Goal: Task Accomplishment & Management: Manage account settings

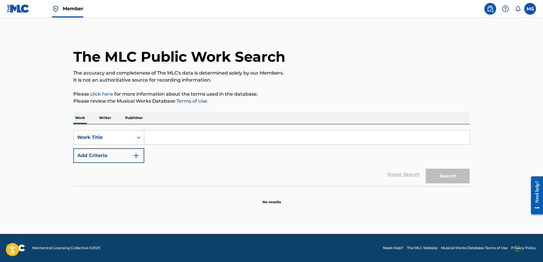
click at [190, 137] on input "Search Form" at bounding box center [306, 138] width 325 height 14
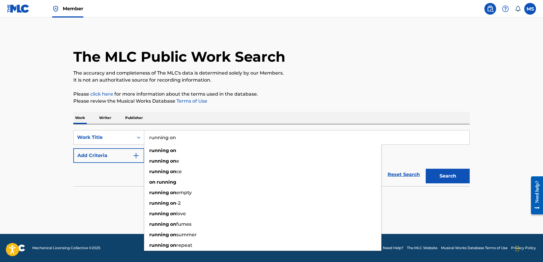
type input "running on"
click at [425, 169] on button "Search" at bounding box center [447, 176] width 44 height 15
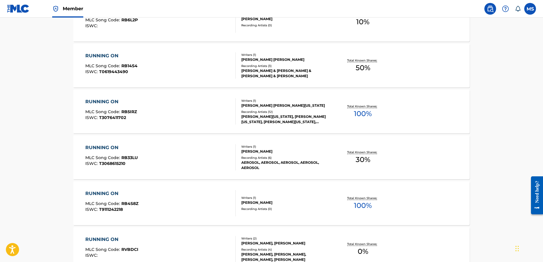
scroll to position [200, 0]
click at [192, 72] on div "RUNNING ON MLC Song Code : RB14S4 ISWC : T0619443490" at bounding box center [160, 66] width 151 height 26
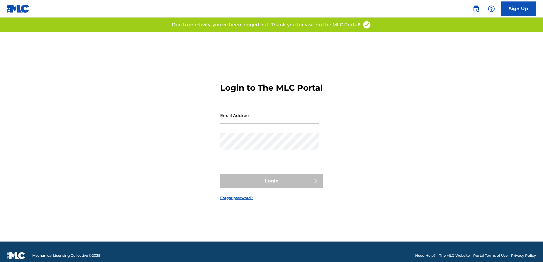
click at [124, 45] on div "Login to The MLC Portal Email Address Password Login Forgot password?" at bounding box center [271, 137] width 410 height 210
click at [474, 8] on img at bounding box center [475, 8] width 7 height 7
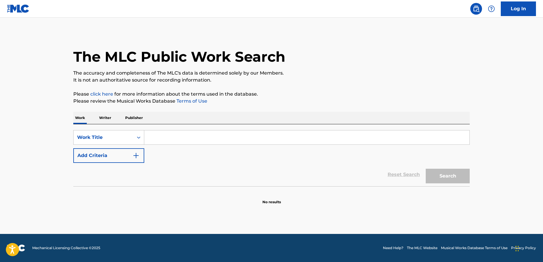
drag, startPoint x: 213, startPoint y: 139, endPoint x: 215, endPoint y: 136, distance: 3.4
click at [214, 137] on input "Search Form" at bounding box center [306, 138] width 325 height 14
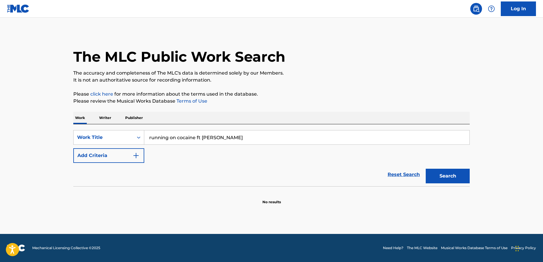
type input "running on cocaine ft gonerville"
click at [443, 180] on button "Search" at bounding box center [447, 176] width 44 height 15
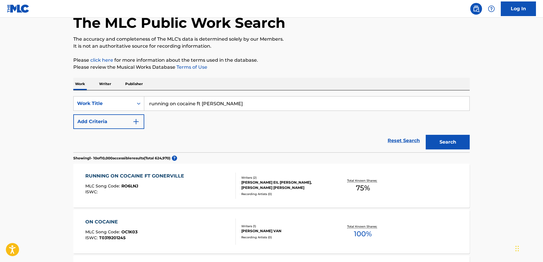
scroll to position [40, 0]
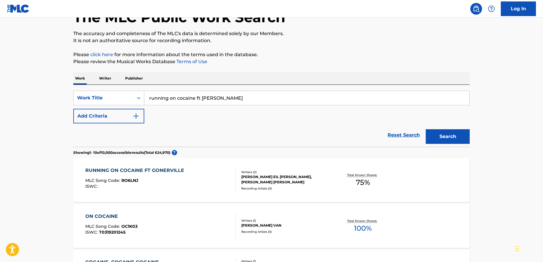
click at [130, 170] on div "RUNNING ON COCAINE FT GONERVILLE" at bounding box center [136, 170] width 102 height 7
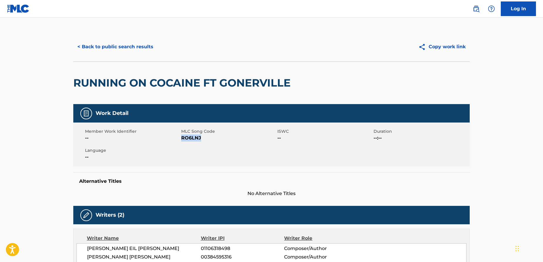
drag, startPoint x: 204, startPoint y: 139, endPoint x: 183, endPoint y: 138, distance: 21.7
click at [183, 138] on span "RO6LNJ" at bounding box center [228, 138] width 95 height 7
copy span "RO6LNJ"
click at [516, 9] on link "Log In" at bounding box center [517, 8] width 35 height 15
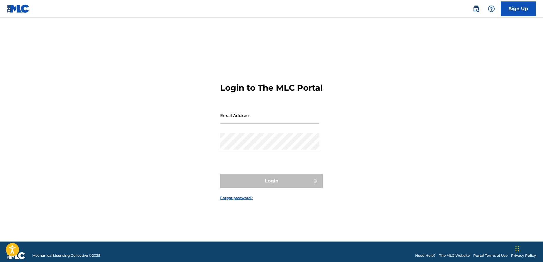
click at [285, 123] on input "Email Address" at bounding box center [269, 115] width 99 height 17
type input "[PERSON_NAME][EMAIL_ADDRESS][DOMAIN_NAME]"
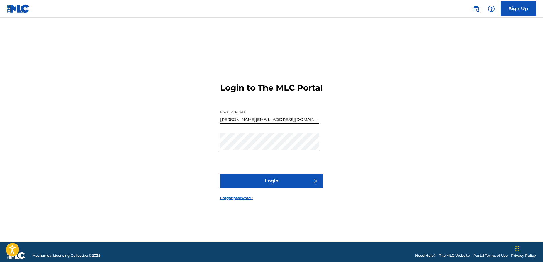
click at [272, 185] on button "Login" at bounding box center [271, 181] width 103 height 15
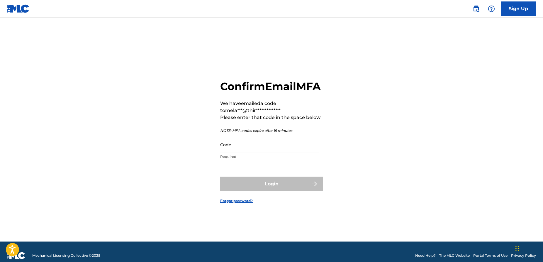
click at [250, 153] on input "Code" at bounding box center [269, 145] width 99 height 17
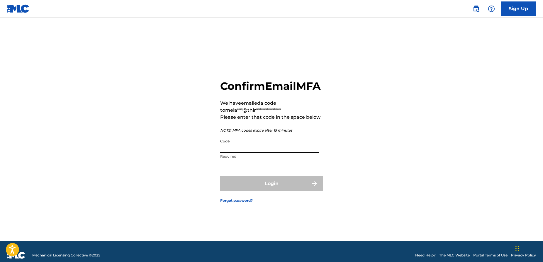
paste input "RO6LNJ"
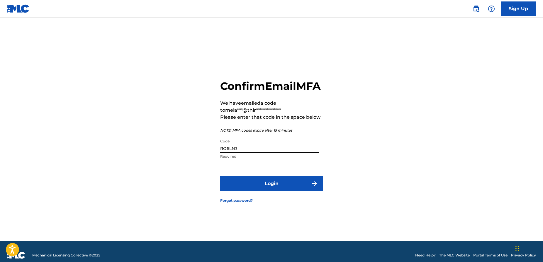
type input "RO6LNJ"
click at [265, 191] on button "Login" at bounding box center [271, 184] width 103 height 15
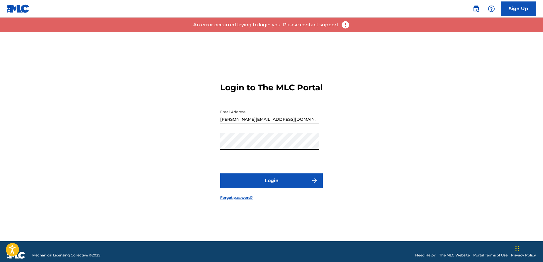
click at [203, 145] on div "Login to The MLC Portal Email Address melanie@thirdsidemusic.com Password Login…" at bounding box center [271, 137] width 410 height 210
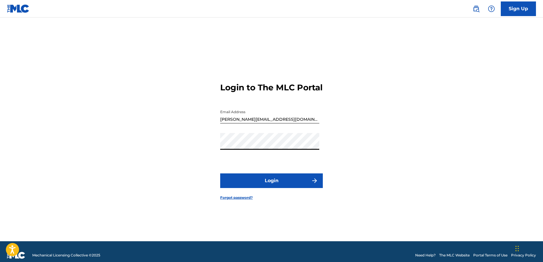
click at [270, 184] on button "Login" at bounding box center [271, 181] width 103 height 15
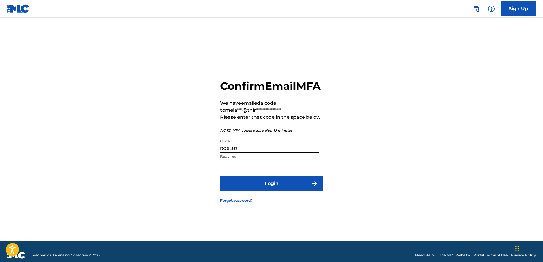
drag, startPoint x: 238, startPoint y: 156, endPoint x: 207, endPoint y: 154, distance: 31.4
click at [207, 154] on div "**********" at bounding box center [271, 137] width 410 height 210
type input "527909"
click at [271, 189] on button "Login" at bounding box center [271, 184] width 103 height 15
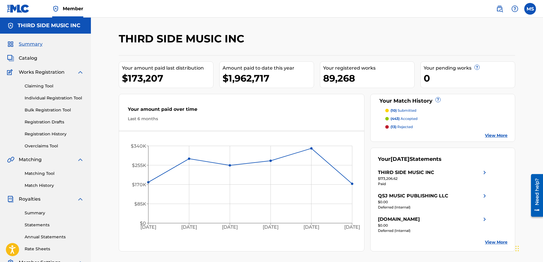
click at [28, 61] on span "Catalog" at bounding box center [28, 58] width 18 height 7
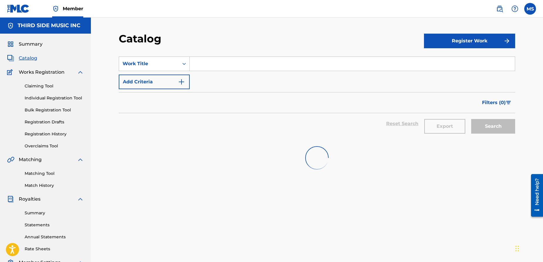
scroll to position [8, 0]
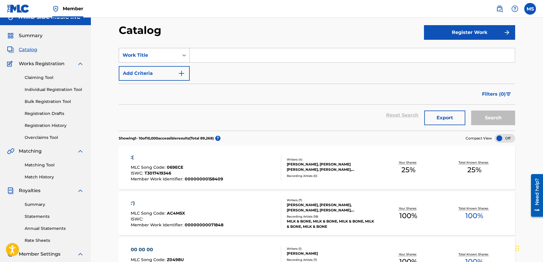
click at [140, 55] on div "Work Title" at bounding box center [148, 55] width 53 height 7
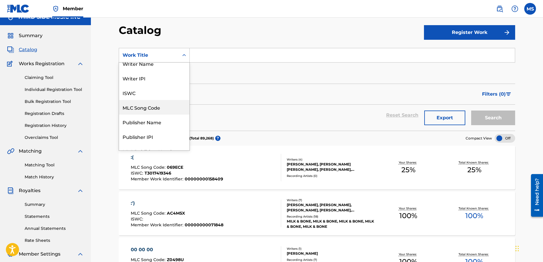
scroll to position [0, 0]
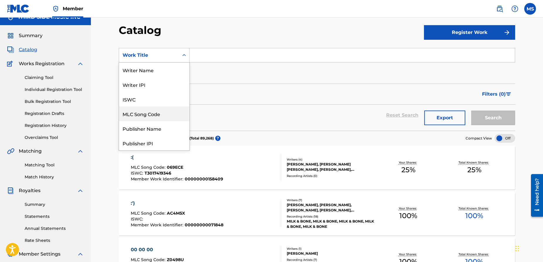
drag, startPoint x: 145, startPoint y: 113, endPoint x: 152, endPoint y: 109, distance: 7.9
click at [145, 113] on div "MLC Song Code" at bounding box center [154, 114] width 70 height 15
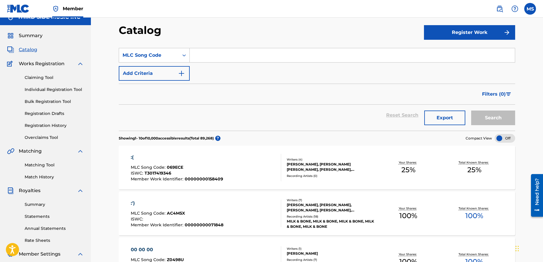
paste input "RO6LNJ"
type input "RO6LNJ"
click at [492, 121] on button "Search" at bounding box center [493, 118] width 44 height 15
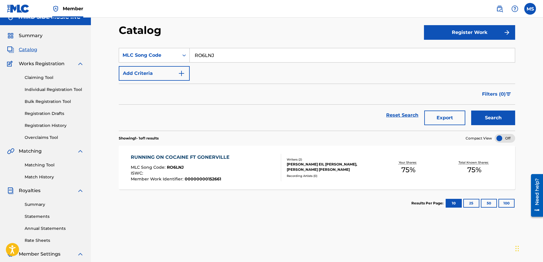
click at [205, 157] on div "RUNNING ON COCAINE FT GONERVILLE" at bounding box center [182, 157] width 102 height 7
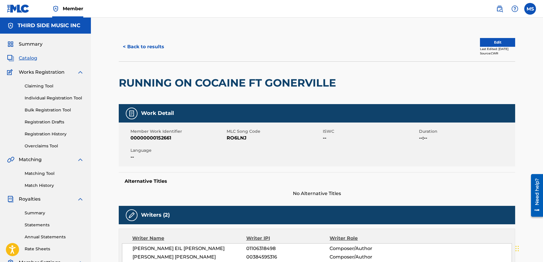
click at [495, 41] on button "Edit" at bounding box center [497, 42] width 35 height 9
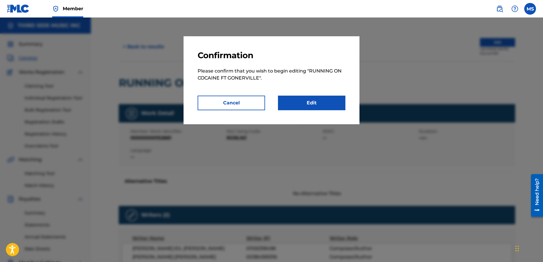
click at [307, 103] on link "Edit" at bounding box center [311, 103] width 67 height 15
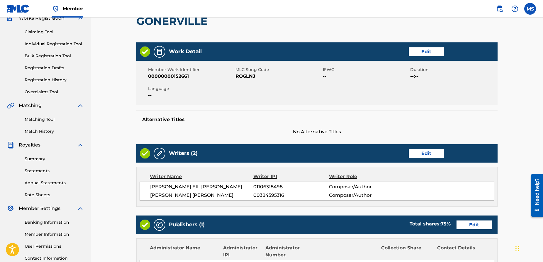
scroll to position [80, 0]
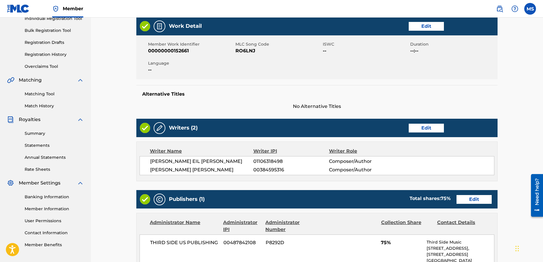
click at [432, 129] on link "Edit" at bounding box center [425, 128] width 35 height 9
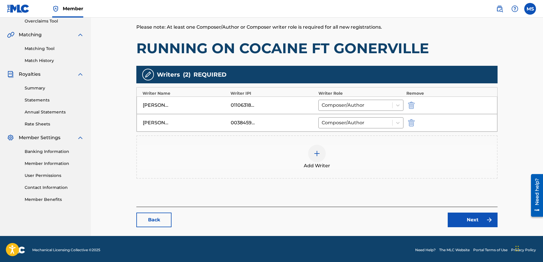
scroll to position [127, 0]
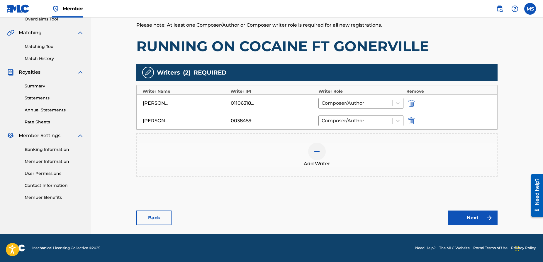
click at [413, 103] on img "submit" at bounding box center [411, 103] width 6 height 7
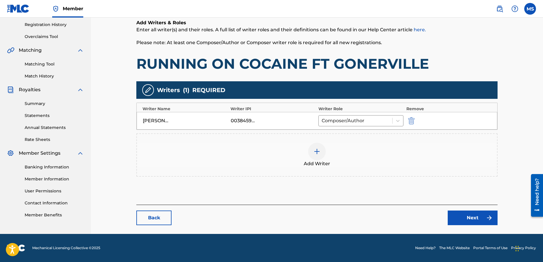
click at [473, 215] on link "Next" at bounding box center [472, 218] width 50 height 15
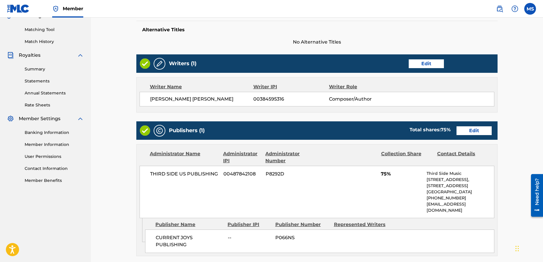
scroll to position [146, 0]
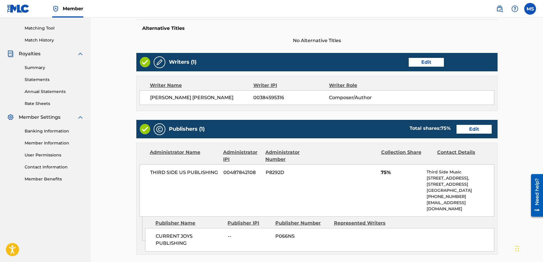
click at [470, 133] on div "Publishers (1) Total shares: 75 % Edit" at bounding box center [316, 129] width 361 height 18
click at [471, 132] on link "Edit" at bounding box center [473, 129] width 35 height 9
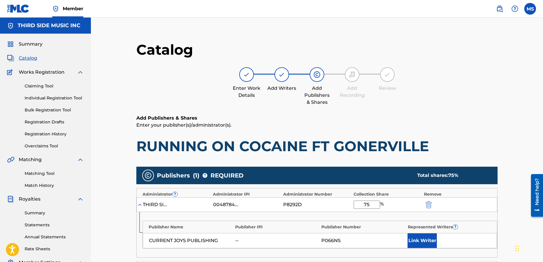
click at [419, 241] on button "Link Writer" at bounding box center [421, 241] width 29 height 15
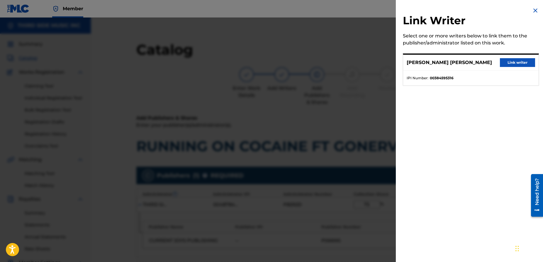
click at [515, 62] on button "Link writer" at bounding box center [516, 62] width 35 height 9
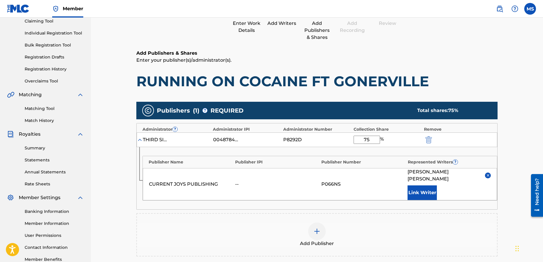
scroll to position [67, 0]
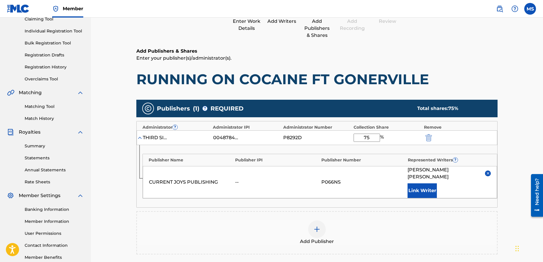
drag, startPoint x: 374, startPoint y: 139, endPoint x: 343, endPoint y: 135, distance: 31.4
click at [344, 135] on div "THIRD SIDE US PUBLISHING 00487842108 P8292D 75 %" at bounding box center [317, 138] width 360 height 15
type input "100"
click at [432, 83] on h1 "RUNNING ON COCAINE FT GONERVILLE" at bounding box center [316, 80] width 361 height 18
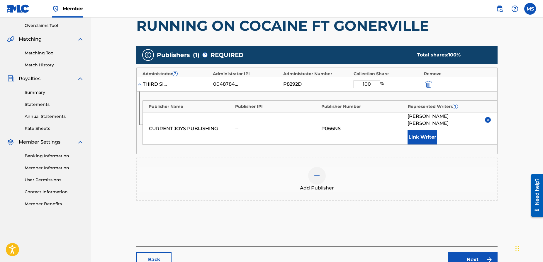
scroll to position [156, 0]
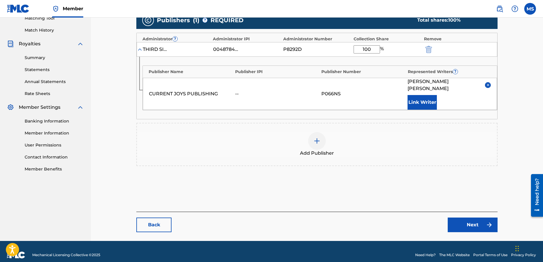
click at [476, 218] on link "Next" at bounding box center [472, 225] width 50 height 15
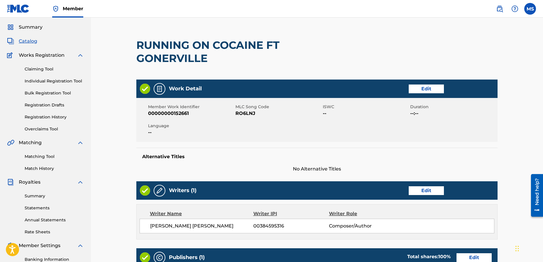
scroll to position [16, 0]
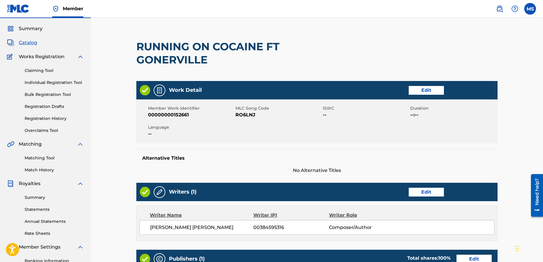
click at [426, 90] on link "Edit" at bounding box center [425, 90] width 35 height 9
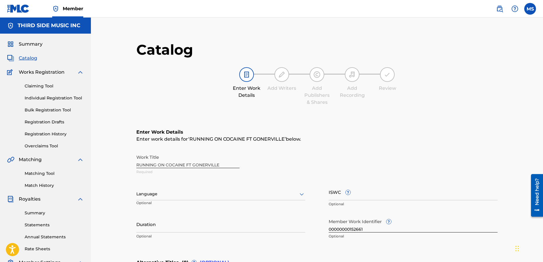
click at [212, 165] on div "Work Title RUNNING ON COCAINE FT GONERVILLE Required" at bounding box center [316, 165] width 361 height 26
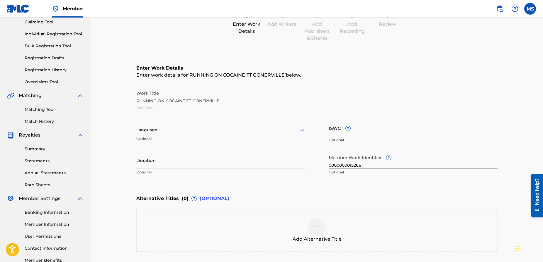
scroll to position [65, 0]
click at [336, 133] on input "ISWC ?" at bounding box center [412, 127] width 169 height 17
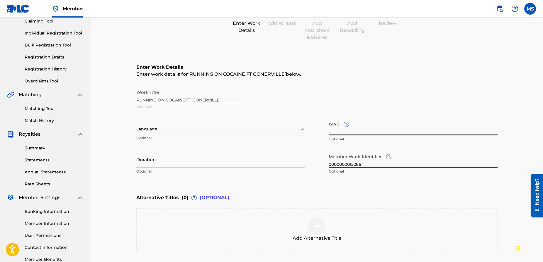
paste input "T3259912299"
type input "T3259912299"
drag, startPoint x: 221, startPoint y: 101, endPoint x: 154, endPoint y: 100, distance: 67.4
click at [154, 100] on div "Work Title RUNNING ON COCAINE FT GONERVILLE Required" at bounding box center [316, 100] width 361 height 26
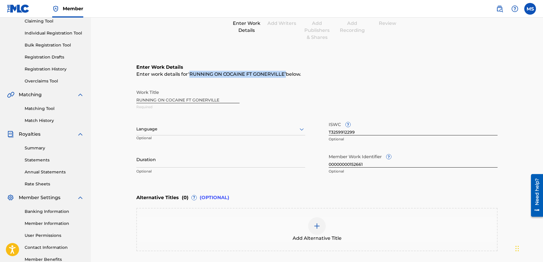
drag, startPoint x: 286, startPoint y: 74, endPoint x: 190, endPoint y: 73, distance: 95.5
click at [190, 73] on span "‘ RUNNING ON COCAINE FT GONERVILLE ’" at bounding box center [237, 74] width 98 height 6
copy span "RUNNING ON COCAINE FT GONERVILLE ’"
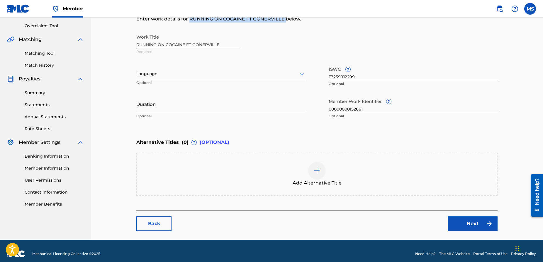
scroll to position [126, 0]
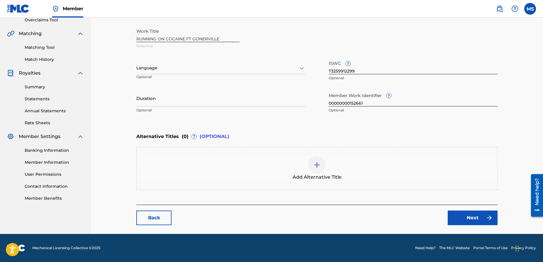
click at [316, 164] on img at bounding box center [316, 165] width 7 height 7
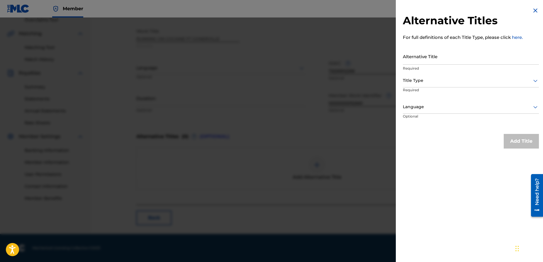
click at [423, 59] on input "Alternative Title" at bounding box center [471, 56] width 136 height 17
paste input "RUNNING ON COCAINE FT GONERVILLE’"
click at [453, 60] on input "RUNNING ON COCAINE FT GONERVILLE’" at bounding box center [471, 56] width 136 height 17
click at [495, 60] on input "RUNNING ON COCAINE (FT GONERVILLE’" at bounding box center [471, 56] width 136 height 17
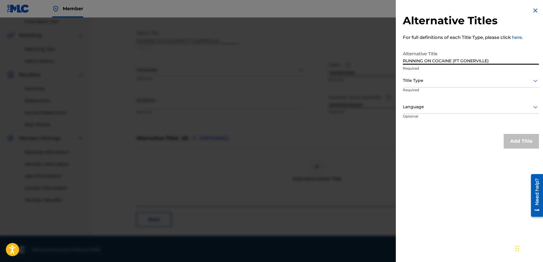
type input "RUNNING ON COCAINE (FT GONERVILLE)"
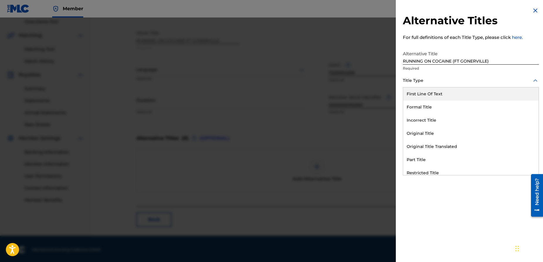
click at [460, 86] on div "Title Type" at bounding box center [471, 80] width 136 height 13
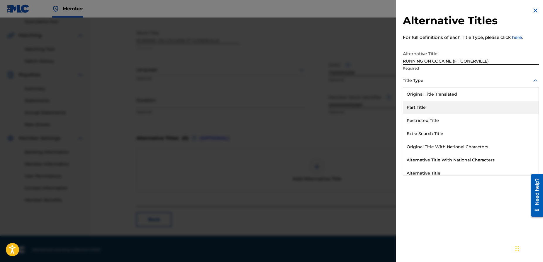
scroll to position [57, 0]
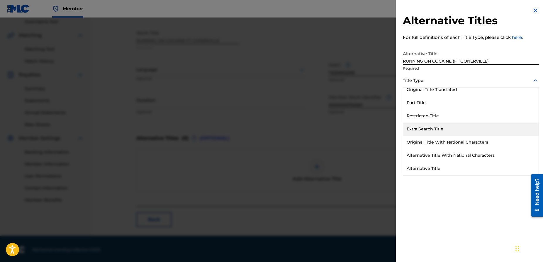
click at [426, 130] on div "Extra Search Title" at bounding box center [470, 129] width 135 height 13
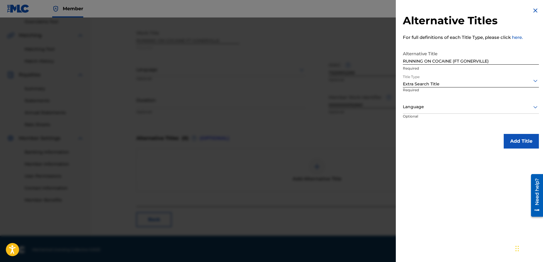
click at [518, 140] on button "Add Title" at bounding box center [520, 141] width 35 height 15
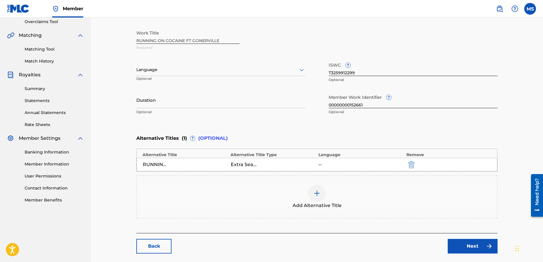
click at [316, 196] on img at bounding box center [316, 193] width 7 height 7
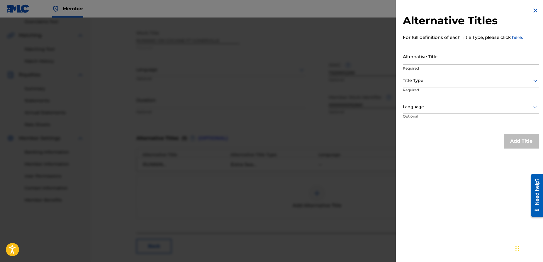
click at [422, 62] on input "Alternative Title" at bounding box center [471, 56] width 136 height 17
paste input "RUNNING ON COCAINE FT GONERVILLE’"
drag, startPoint x: 452, startPoint y: 62, endPoint x: 491, endPoint y: 67, distance: 39.3
click at [491, 66] on div "Alternative Title RUNNING ON COCAINE FT GONERVILLE’ Required" at bounding box center [471, 61] width 136 height 26
type input "RUNNING ON COCAINE"
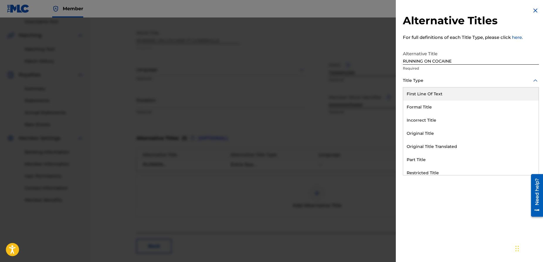
click at [464, 84] on div "Title Type" at bounding box center [471, 80] width 136 height 13
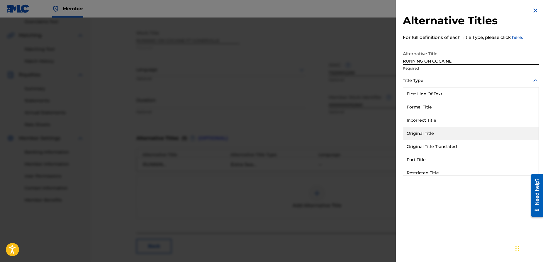
click at [428, 130] on div "Original Title" at bounding box center [470, 133] width 135 height 13
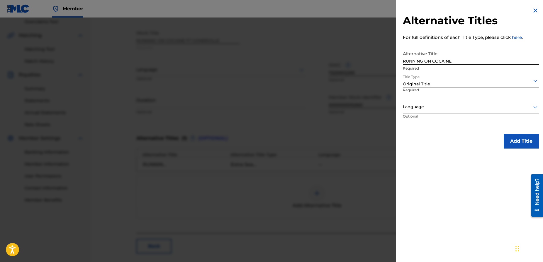
click at [524, 141] on button "Add Title" at bounding box center [520, 141] width 35 height 15
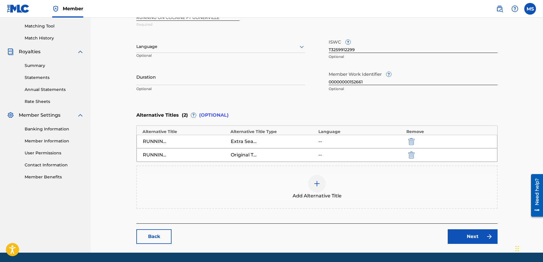
scroll to position [166, 0]
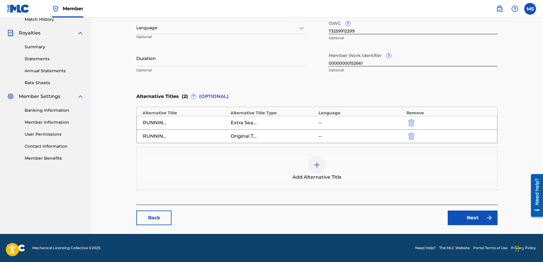
click at [465, 217] on link "Next" at bounding box center [472, 218] width 50 height 15
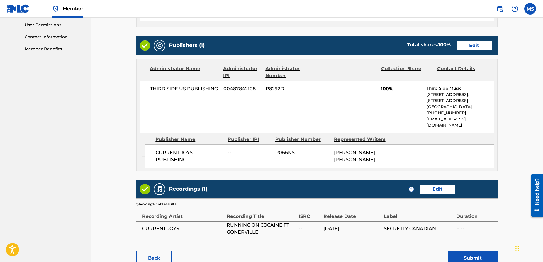
scroll to position [316, 0]
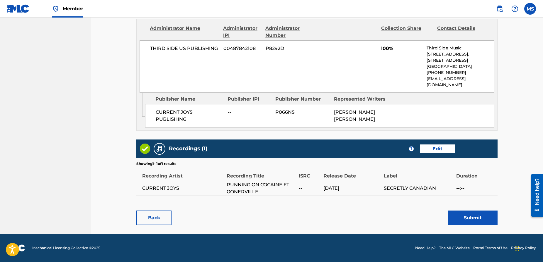
click at [437, 151] on link "Edit" at bounding box center [436, 149] width 35 height 9
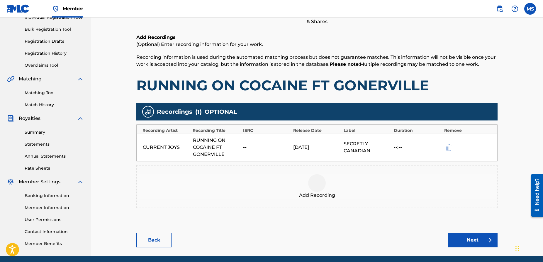
scroll to position [86, 0]
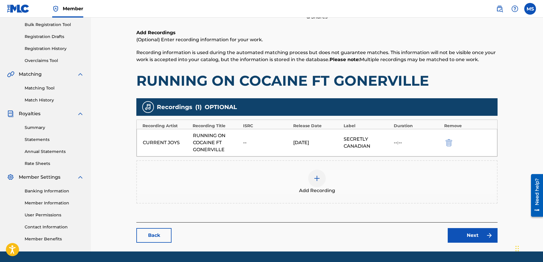
click at [315, 178] on img at bounding box center [316, 178] width 7 height 7
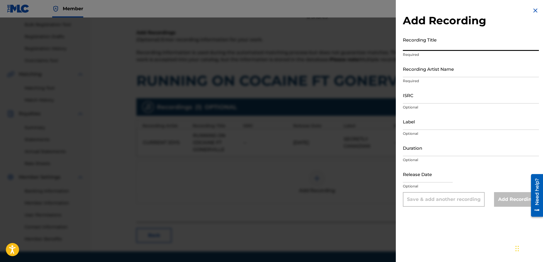
click at [421, 45] on input "Recording Title" at bounding box center [471, 42] width 136 height 17
type input "Running on Cocaine"
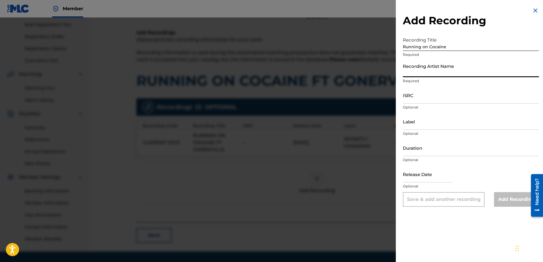
type input "S"
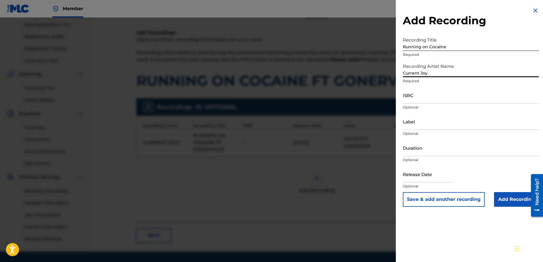
click at [440, 74] on input "Current Joy" at bounding box center [471, 69] width 136 height 17
type input "Current Joys"
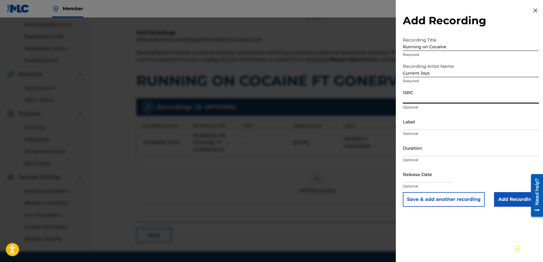
click at [419, 100] on input "ISRC" at bounding box center [471, 95] width 136 height 17
paste input "US-38W-24-49502"
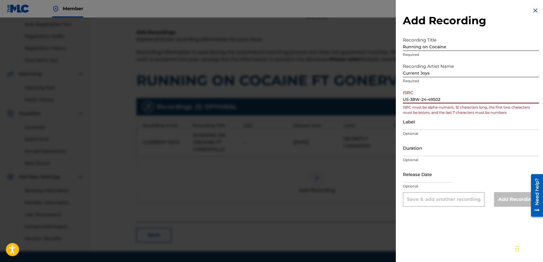
drag, startPoint x: 427, startPoint y: 99, endPoint x: 436, endPoint y: 99, distance: 9.4
click at [429, 99] on input "US-38W-24-49502" at bounding box center [471, 95] width 136 height 17
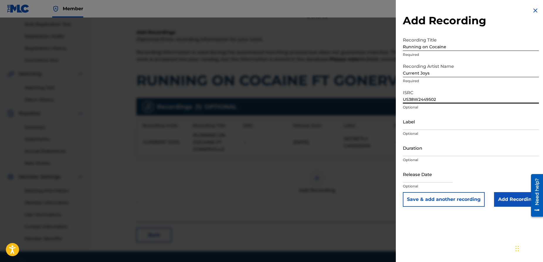
type input "US38W2449502"
click at [509, 199] on input "Add Recording" at bounding box center [516, 199] width 45 height 15
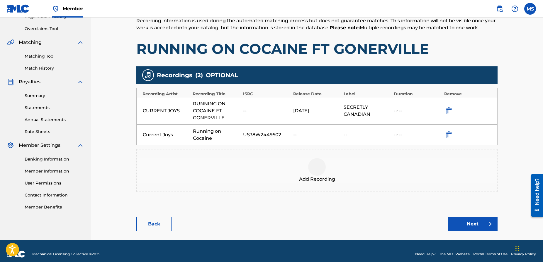
scroll to position [124, 0]
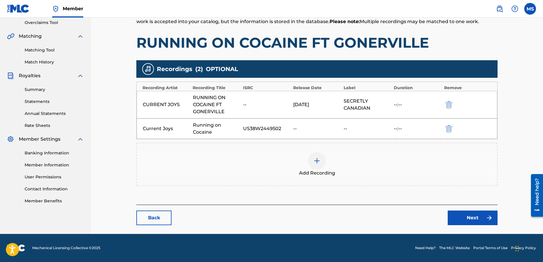
click at [467, 217] on link "Next" at bounding box center [472, 218] width 50 height 15
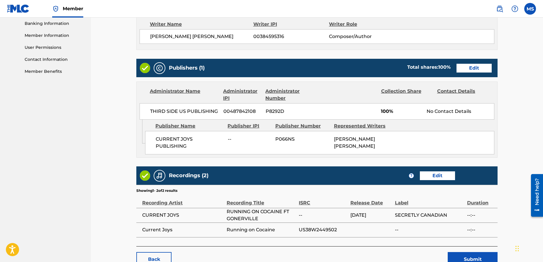
scroll to position [295, 0]
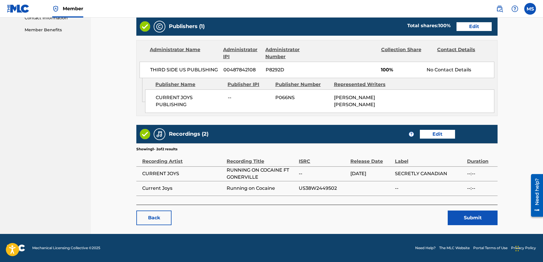
click at [470, 219] on button "Submit" at bounding box center [472, 218] width 50 height 15
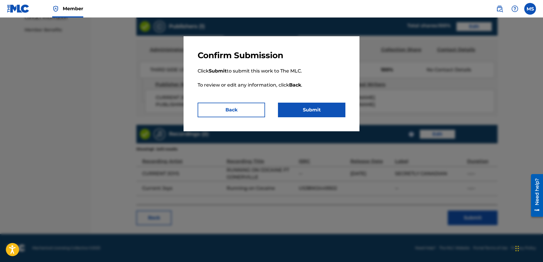
click at [302, 111] on button "Submit" at bounding box center [311, 110] width 67 height 15
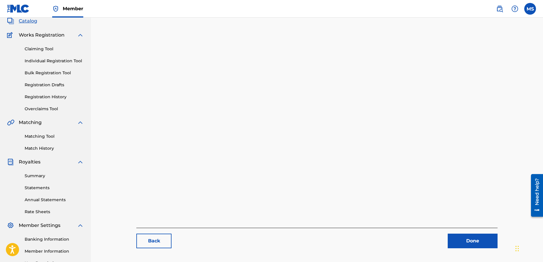
scroll to position [38, 0]
click at [42, 136] on link "Matching Tool" at bounding box center [54, 136] width 59 height 6
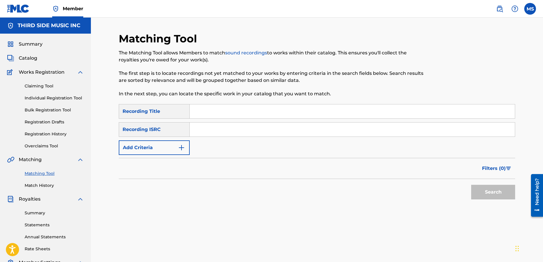
click at [195, 129] on input "Search Form" at bounding box center [352, 130] width 325 height 14
paste input "US-38W-24-49502"
click at [222, 129] on input "US-38W-24-49502" at bounding box center [352, 130] width 325 height 14
type input "US38W2449502"
click at [493, 192] on button "Search" at bounding box center [493, 192] width 44 height 15
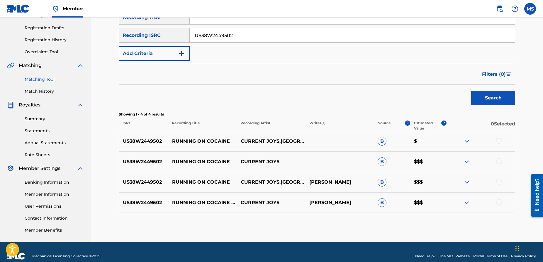
scroll to position [97, 0]
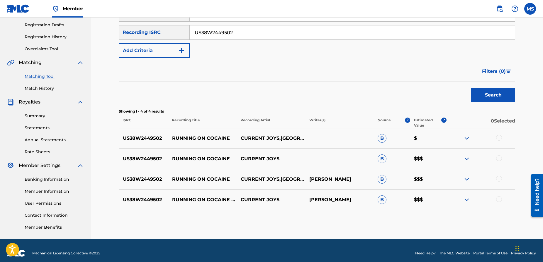
click at [497, 138] on div at bounding box center [499, 138] width 6 height 6
click at [499, 158] on div at bounding box center [499, 159] width 6 height 6
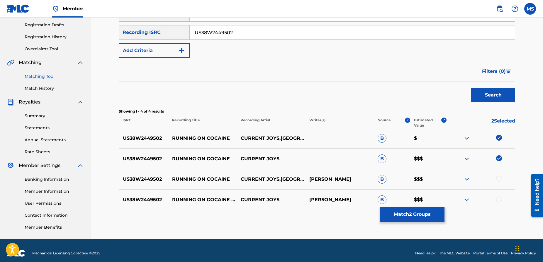
click at [498, 175] on div "US38W2449502 RUNNING ON COCAINE CURRENT JOYS,GONERVILLE NICK RATTIGAN B $$$" at bounding box center [317, 179] width 396 height 21
click at [498, 178] on div at bounding box center [499, 179] width 6 height 6
click at [499, 197] on div at bounding box center [499, 200] width 6 height 6
drag, startPoint x: 226, startPoint y: 204, endPoint x: 214, endPoint y: 201, distance: 11.9
click at [174, 197] on p "RUNNING ON COCAINE (FEAT. GONERVILLE)" at bounding box center [202, 200] width 69 height 7
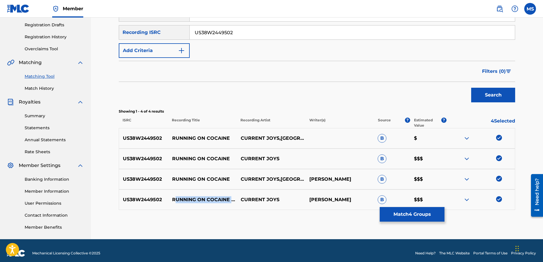
click at [403, 216] on button "Match 4 Groups" at bounding box center [411, 214] width 65 height 15
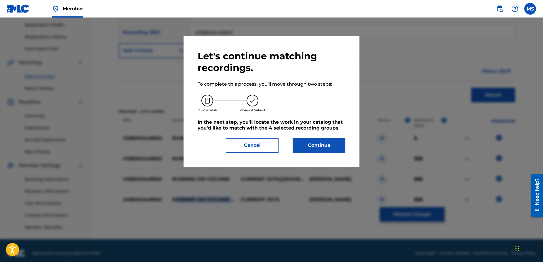
click at [315, 144] on button "Continue" at bounding box center [318, 145] width 53 height 15
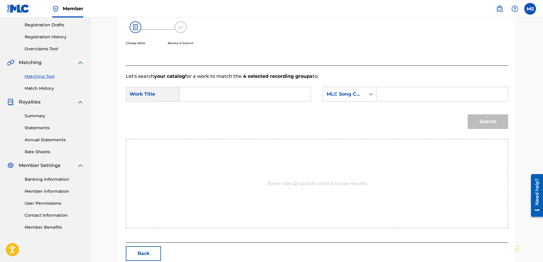
click at [244, 90] on input "Search Form" at bounding box center [244, 94] width 121 height 14
type input "running on"
click at [363, 94] on div "MLC Song Code" at bounding box center [344, 94] width 42 height 11
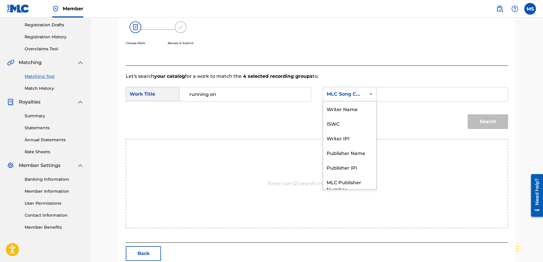
scroll to position [22, 0]
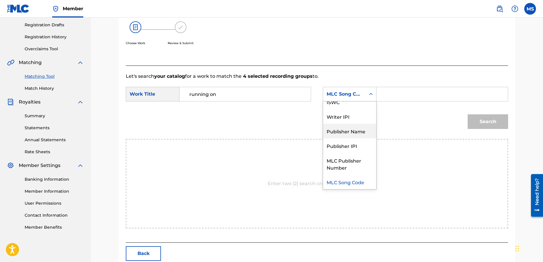
drag, startPoint x: 353, startPoint y: 128, endPoint x: 367, endPoint y: 119, distance: 17.1
click at [353, 128] on div "Publisher Name" at bounding box center [349, 131] width 53 height 15
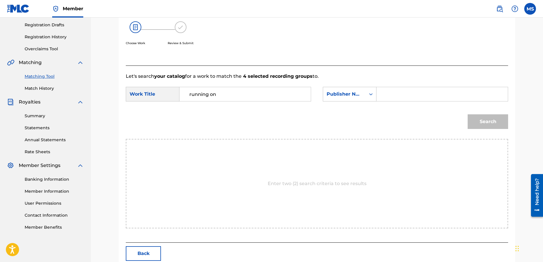
click at [385, 96] on input "Search Form" at bounding box center [441, 94] width 121 height 14
type input "current joys"
click at [487, 122] on button "Search" at bounding box center [487, 122] width 40 height 15
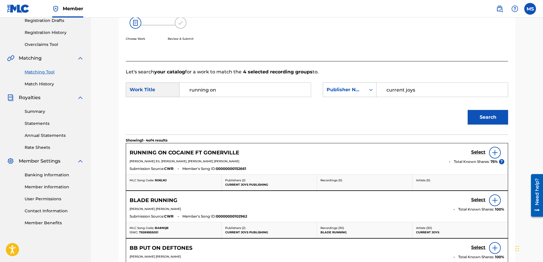
scroll to position [103, 0]
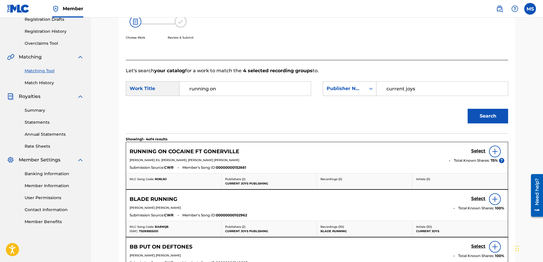
click at [476, 151] on h5 "Select" at bounding box center [478, 152] width 14 height 6
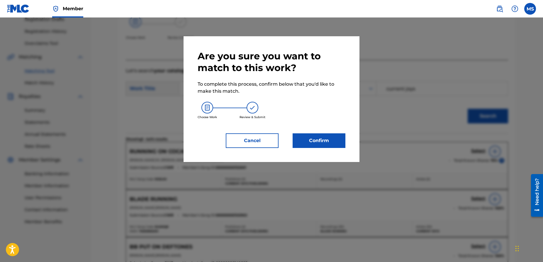
scroll to position [102, 0]
click at [313, 144] on button "Confirm" at bounding box center [318, 141] width 53 height 15
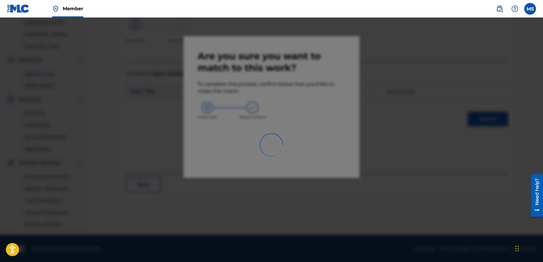
scroll to position [100, 0]
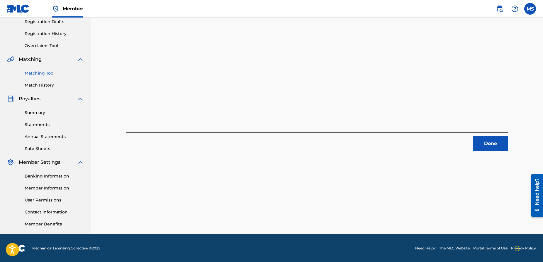
click at [491, 145] on button "Done" at bounding box center [490, 144] width 35 height 15
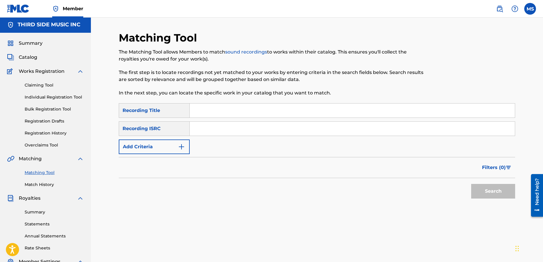
scroll to position [0, 0]
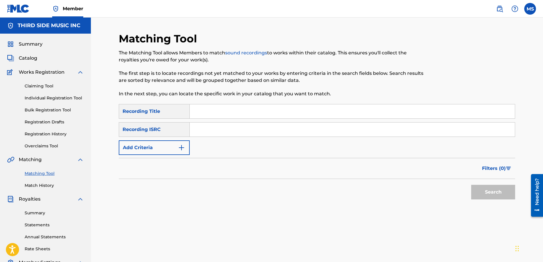
click at [183, 149] on img "Search Form" at bounding box center [181, 147] width 7 height 7
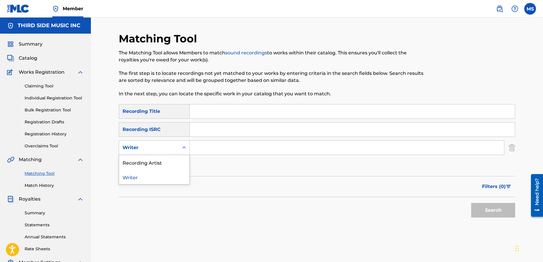
click at [180, 148] on div "Search Form" at bounding box center [184, 148] width 11 height 11
click at [174, 162] on div "Recording Artist" at bounding box center [154, 162] width 70 height 15
click at [201, 150] on input "Search Form" at bounding box center [347, 148] width 314 height 14
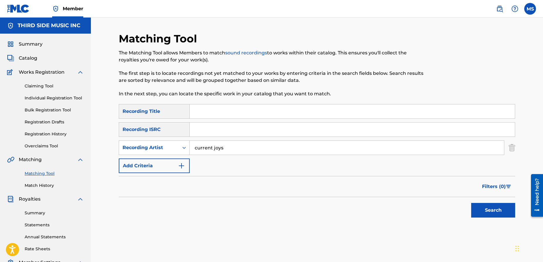
type input "current joys"
drag, startPoint x: 227, startPoint y: 114, endPoint x: 231, endPoint y: 113, distance: 4.4
click at [227, 114] on input "Search Form" at bounding box center [352, 112] width 325 height 14
type input "running on cocaine"
click at [490, 212] on button "Search" at bounding box center [493, 210] width 44 height 15
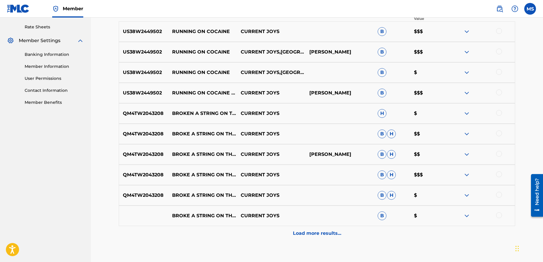
scroll to position [223, 0]
click at [303, 230] on p "Load more results..." at bounding box center [317, 233] width 48 height 7
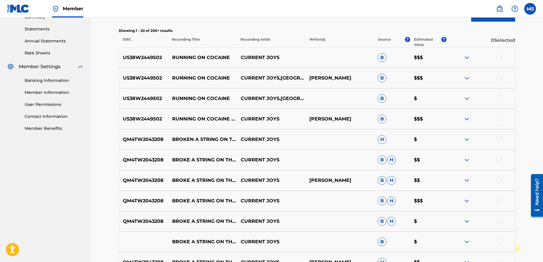
scroll to position [193, 0]
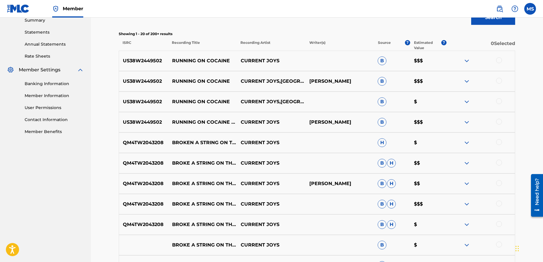
drag, startPoint x: 498, startPoint y: 143, endPoint x: 498, endPoint y: 146, distance: 3.2
click at [498, 143] on div at bounding box center [499, 142] width 6 height 6
click at [499, 163] on div at bounding box center [499, 163] width 6 height 6
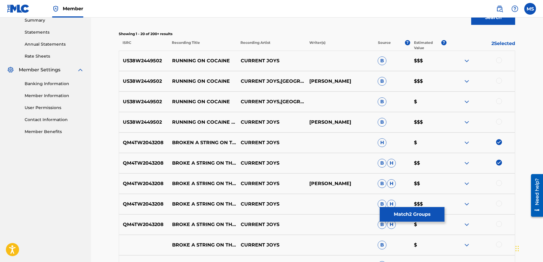
drag, startPoint x: 499, startPoint y: 181, endPoint x: 499, endPoint y: 188, distance: 6.4
click at [499, 182] on div at bounding box center [499, 183] width 6 height 6
drag, startPoint x: 499, startPoint y: 204, endPoint x: 494, endPoint y: 206, distance: 5.9
click at [499, 204] on div at bounding box center [499, 204] width 6 height 6
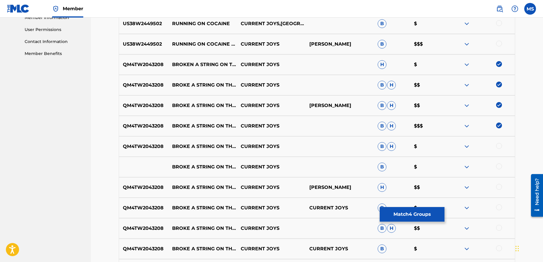
scroll to position [274, 0]
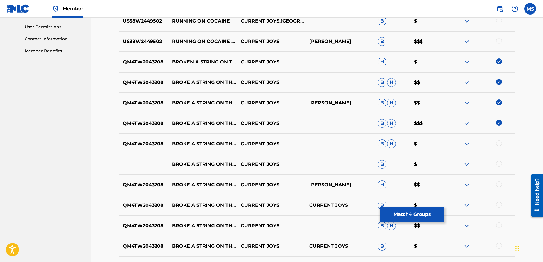
drag, startPoint x: 498, startPoint y: 144, endPoint x: 501, endPoint y: 157, distance: 12.8
click at [499, 144] on div at bounding box center [499, 144] width 6 height 6
click at [500, 162] on div at bounding box center [499, 164] width 6 height 6
click at [498, 185] on div at bounding box center [499, 185] width 6 height 6
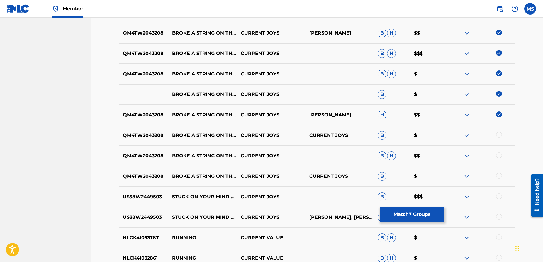
scroll to position [349, 0]
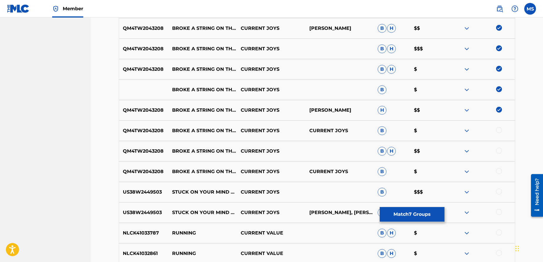
click at [499, 131] on div at bounding box center [499, 130] width 6 height 6
click at [501, 150] on div at bounding box center [499, 151] width 6 height 6
click at [499, 172] on div at bounding box center [499, 171] width 6 height 6
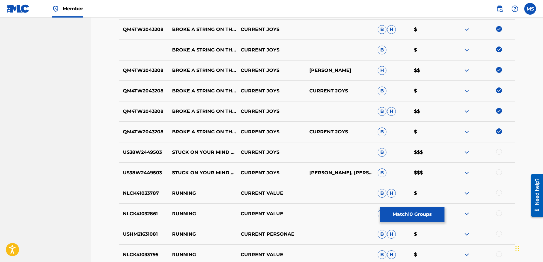
scroll to position [389, 0]
click at [409, 214] on button "Match 10 Groups" at bounding box center [411, 214] width 65 height 15
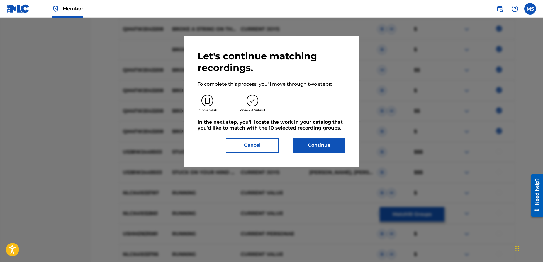
click at [318, 150] on button "Continue" at bounding box center [318, 145] width 53 height 15
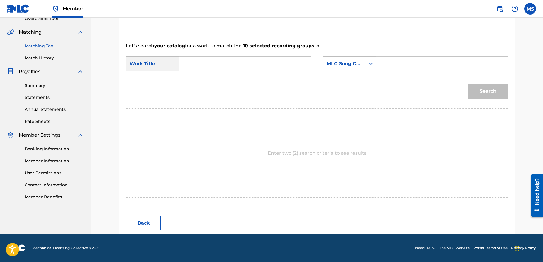
scroll to position [128, 0]
click at [257, 66] on input "Search Form" at bounding box center [244, 64] width 121 height 14
type input "broke on"
click at [368, 63] on icon "Search Form" at bounding box center [371, 64] width 6 height 6
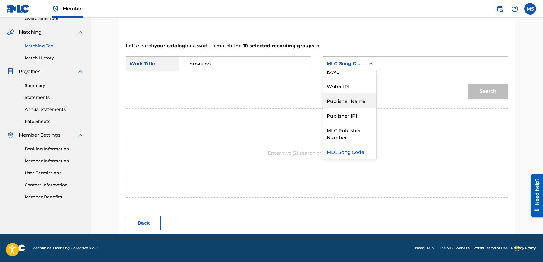
drag, startPoint x: 354, startPoint y: 99, endPoint x: 373, endPoint y: 83, distance: 24.7
click at [356, 98] on div "Publisher Name" at bounding box center [349, 100] width 53 height 15
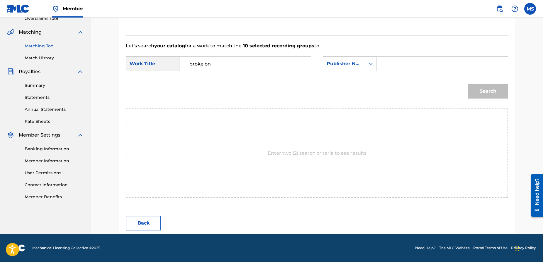
click at [387, 64] on input "Search Form" at bounding box center [441, 64] width 121 height 14
type input "current joys"
click at [491, 91] on button "Search" at bounding box center [487, 91] width 40 height 15
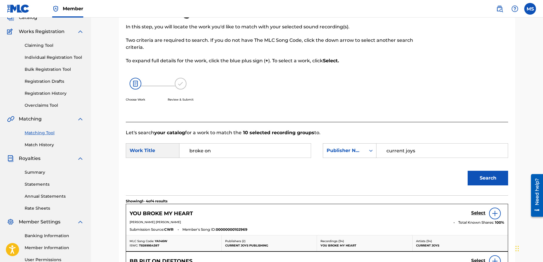
scroll to position [0, 0]
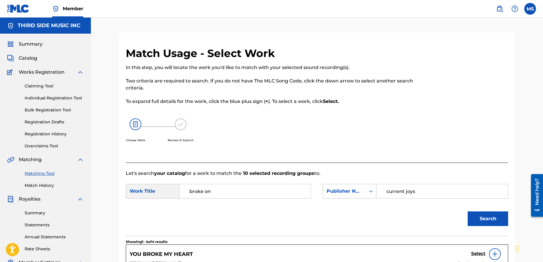
drag, startPoint x: 204, startPoint y: 190, endPoint x: 214, endPoint y: 187, distance: 10.3
click at [205, 190] on input "broke on" at bounding box center [244, 192] width 121 height 14
type input "broke a string"
click at [483, 220] on button "Search" at bounding box center [487, 219] width 40 height 15
